Goal: Answer question/provide support

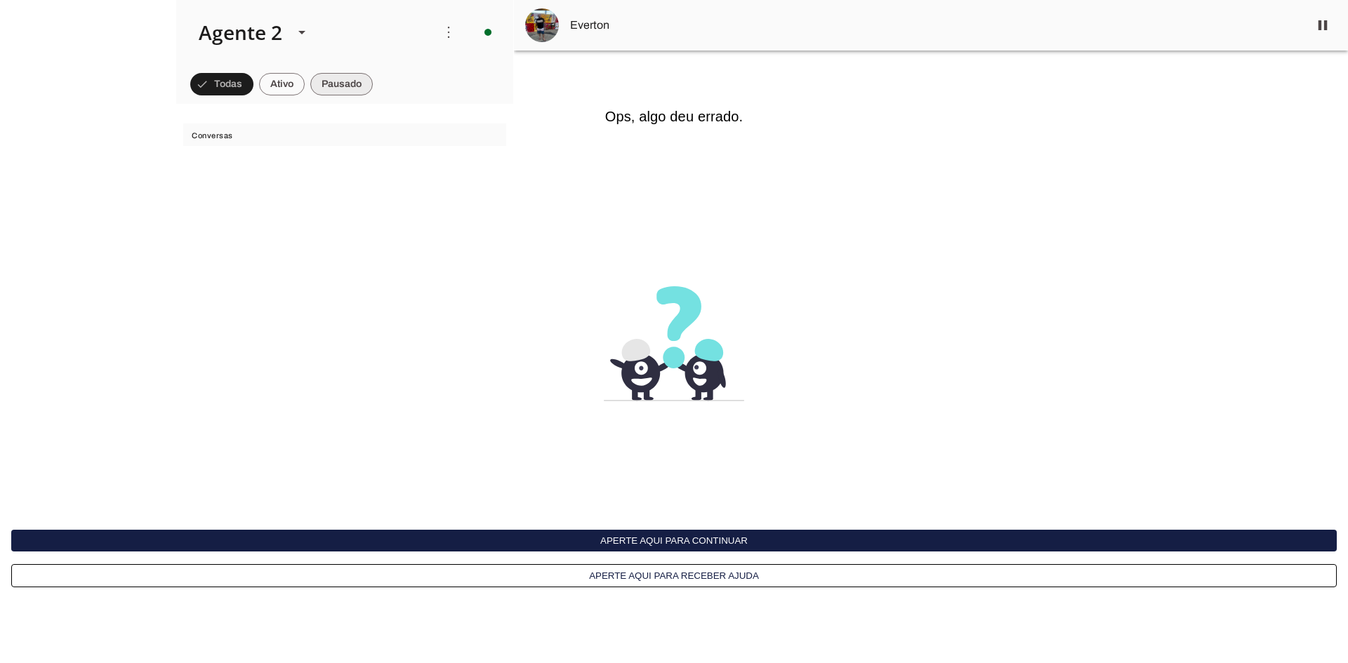
click at [333, 80] on span at bounding box center [341, 84] width 62 height 34
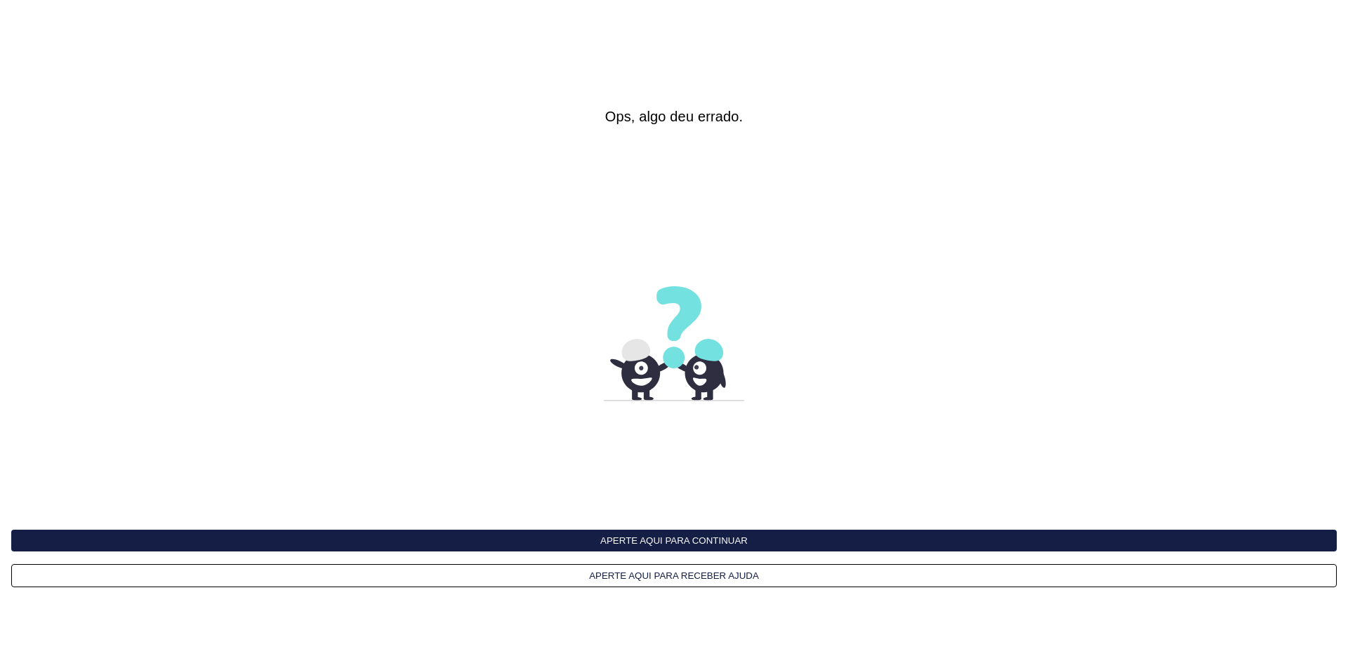
click at [614, 537] on button "Aperte aqui para continuar" at bounding box center [673, 541] width 1325 height 22
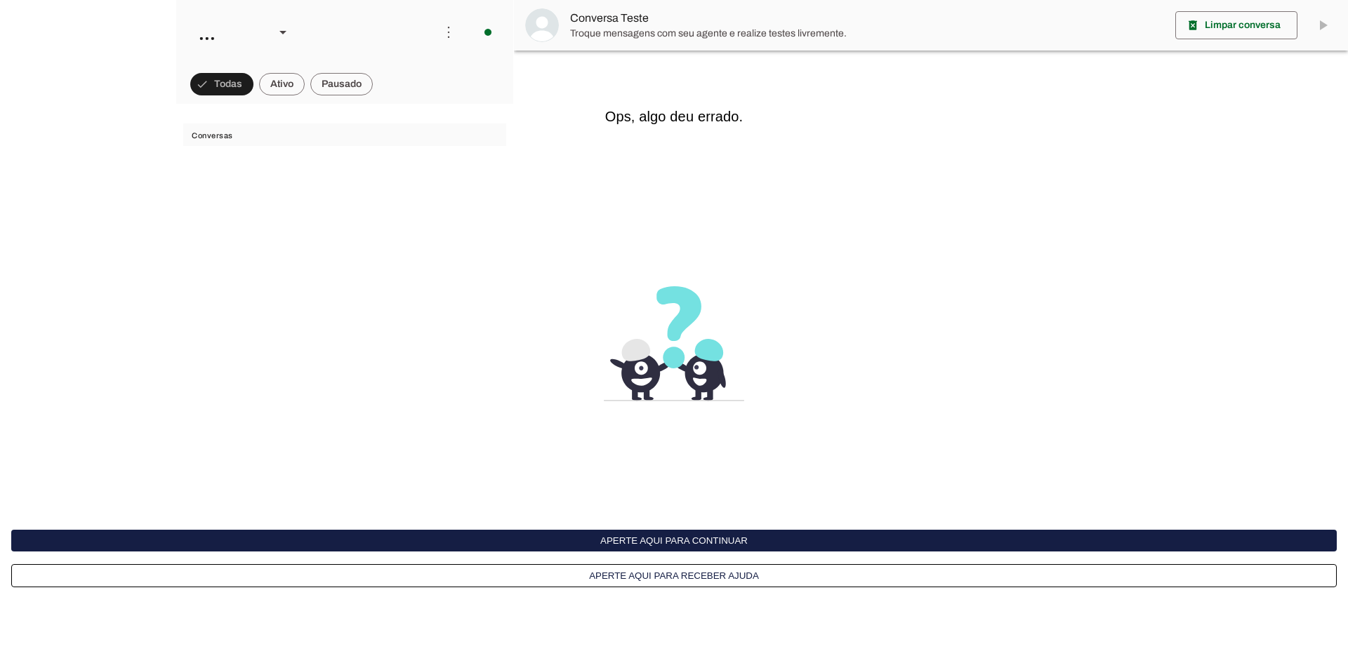
click at [0, 0] on button "Aperte aqui para continuar" at bounding box center [0, 0] width 0 height 0
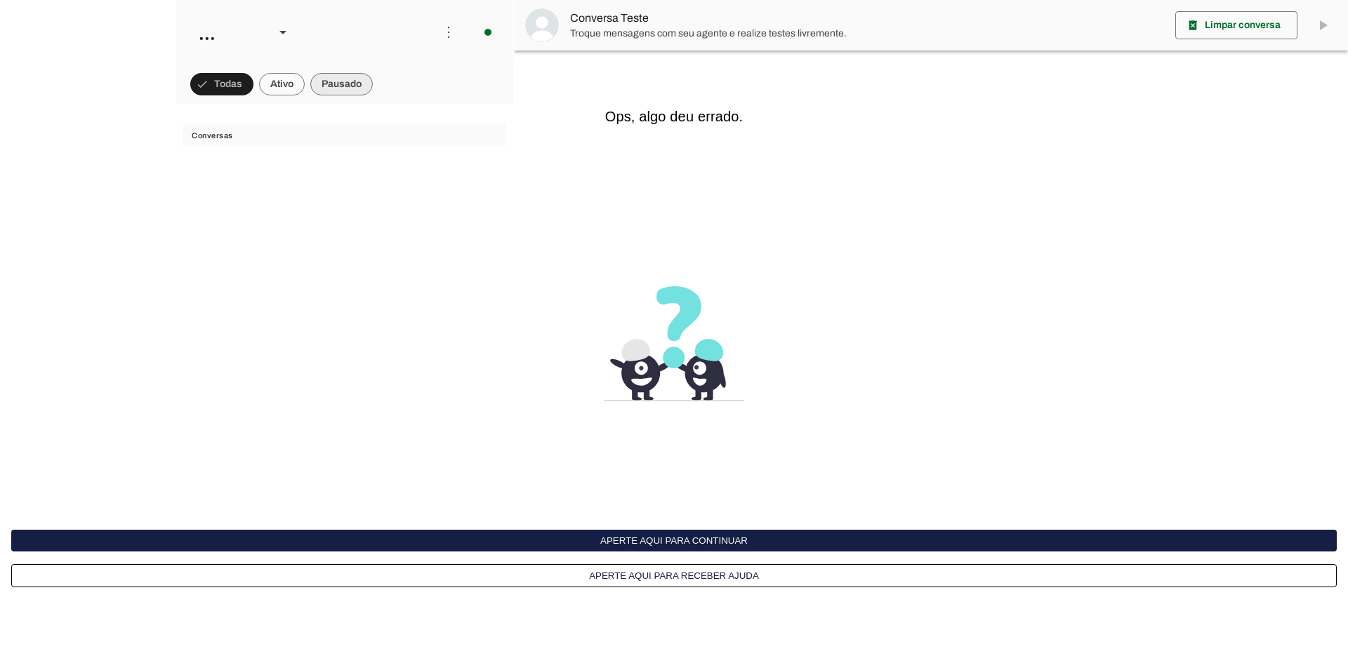
click at [344, 81] on span at bounding box center [341, 84] width 62 height 34
